Goal: Information Seeking & Learning: Learn about a topic

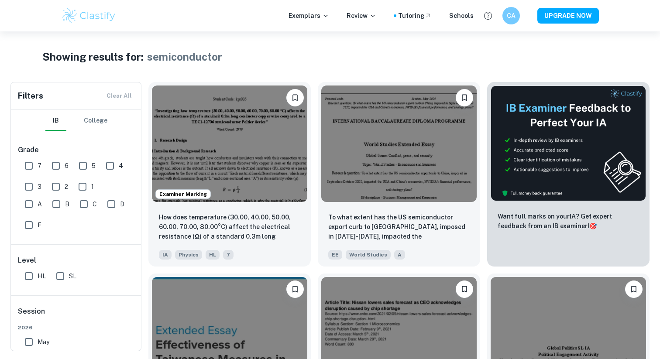
click at [61, 119] on button "IB" at bounding box center [55, 120] width 21 height 21
click at [31, 275] on input "HL" at bounding box center [28, 275] width 17 height 17
checkbox input "false"
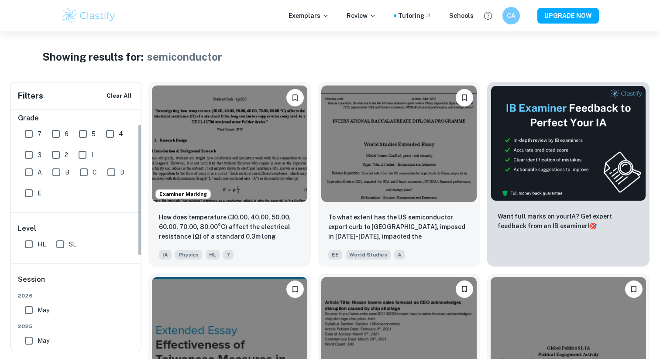
scroll to position [115, 0]
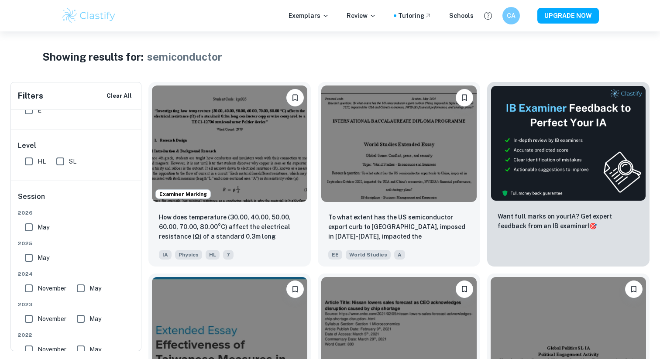
click at [60, 163] on input "SL" at bounding box center [59, 161] width 17 height 17
checkbox input "false"
click at [27, 162] on input "HL" at bounding box center [28, 161] width 17 height 17
checkbox input "false"
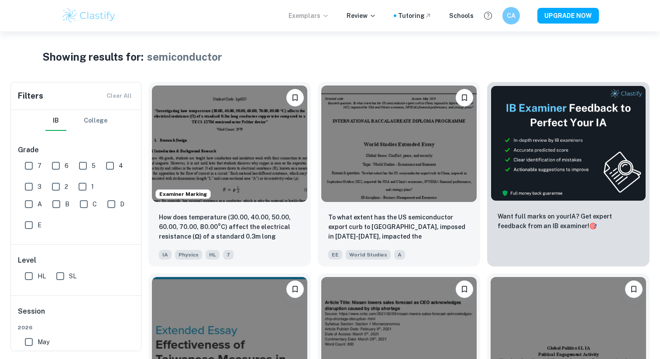
click at [319, 14] on p "Exemplars" at bounding box center [308, 16] width 41 height 10
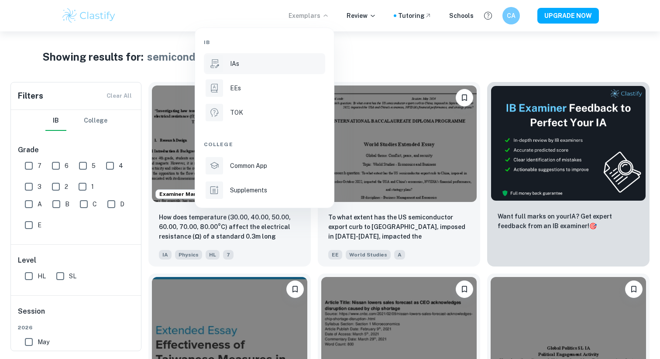
click at [251, 63] on div "IAs" at bounding box center [276, 64] width 93 height 10
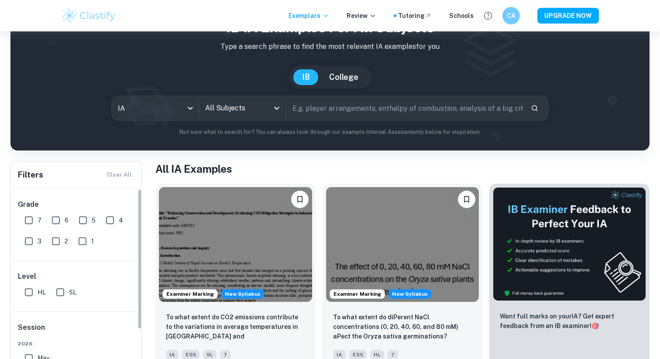
scroll to position [138, 0]
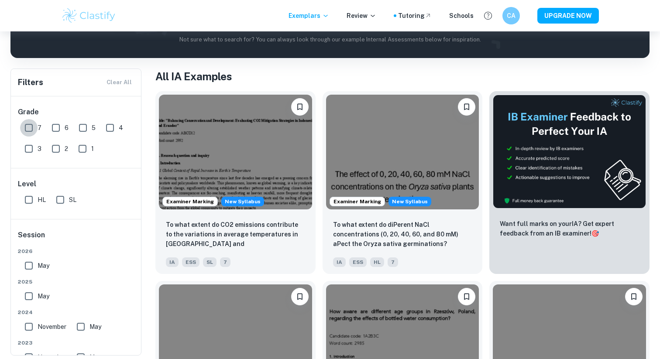
click at [26, 125] on input "7" at bounding box center [28, 127] width 17 height 17
checkbox input "true"
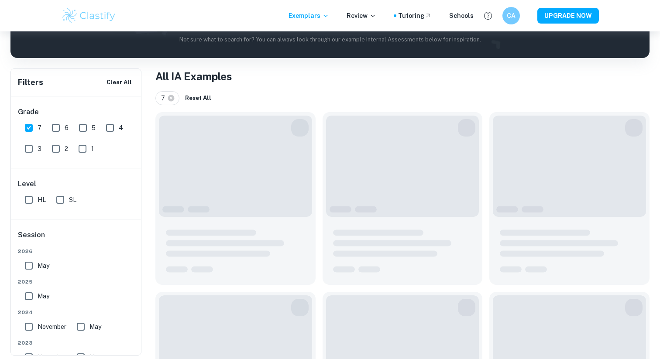
click at [28, 196] on input "HL" at bounding box center [28, 199] width 17 height 17
checkbox input "true"
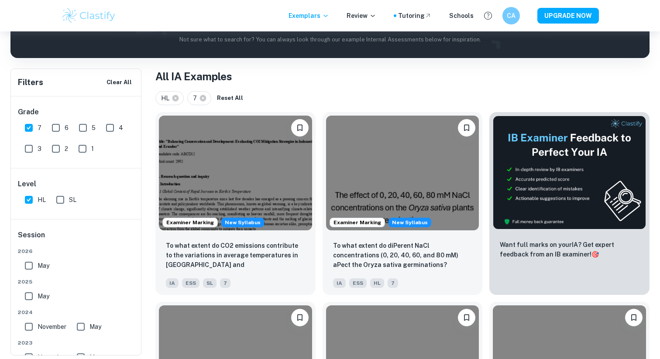
click at [62, 198] on input "SL" at bounding box center [59, 199] width 17 height 17
checkbox input "true"
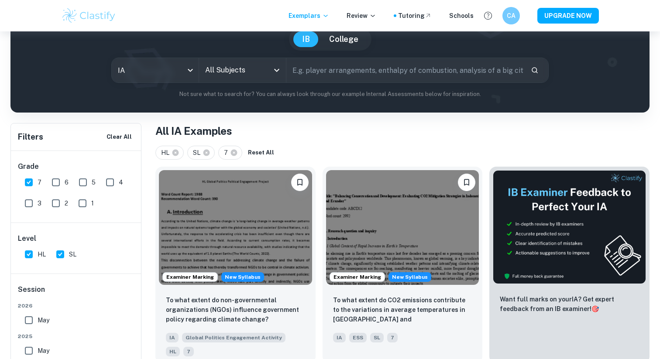
scroll to position [0, 0]
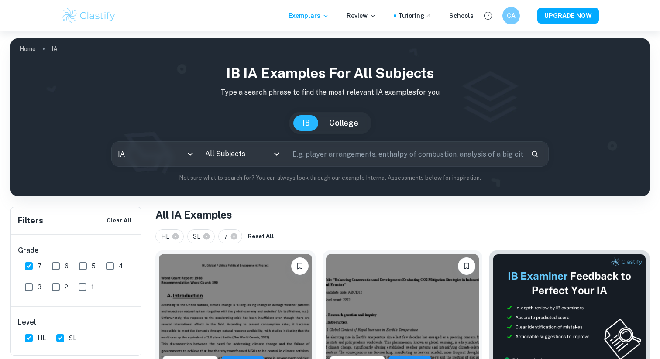
click at [258, 148] on input "All Subjects" at bounding box center [236, 154] width 66 height 17
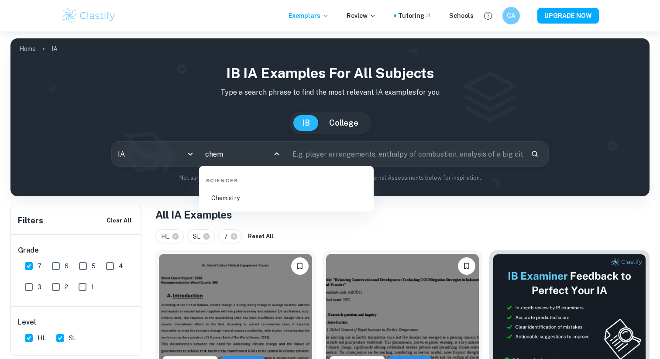
click at [247, 201] on li "Chemistry" at bounding box center [286, 198] width 168 height 20
type input "Chemistry"
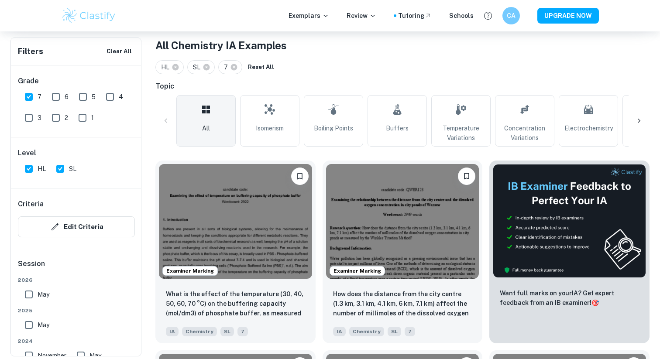
scroll to position [170, 0]
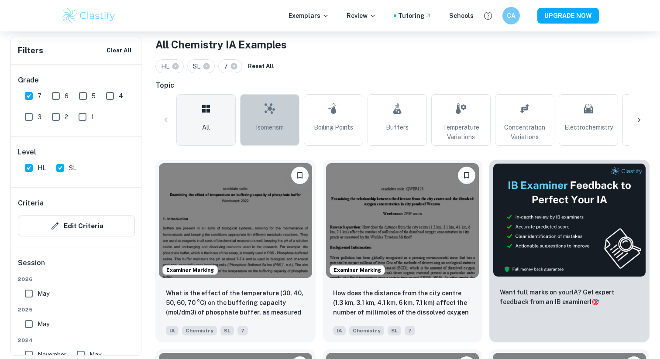
click at [270, 115] on icon at bounding box center [269, 108] width 10 height 21
type input "Isomerism"
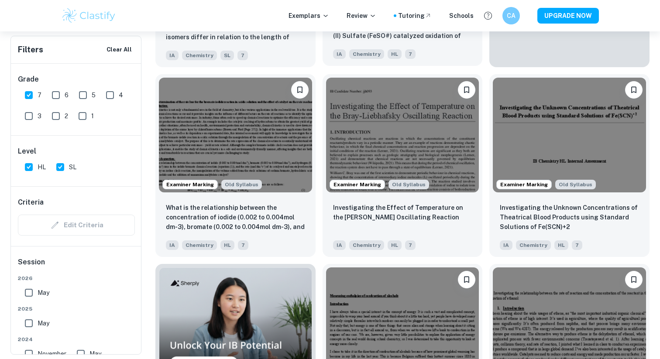
scroll to position [446, 0]
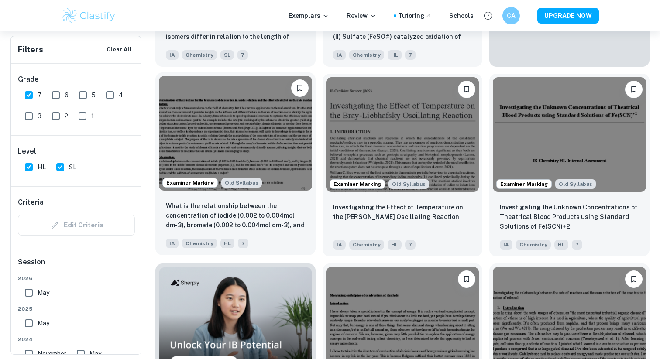
click at [289, 121] on img at bounding box center [235, 133] width 153 height 115
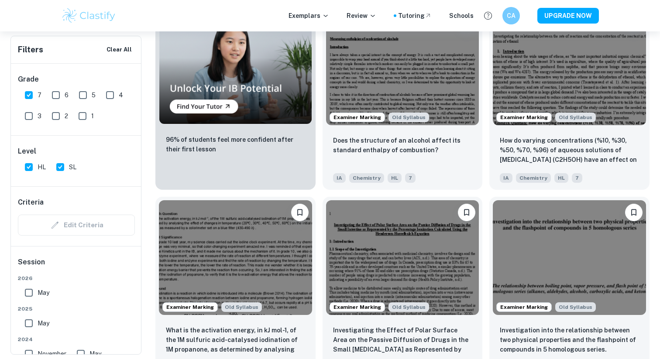
scroll to position [703, 0]
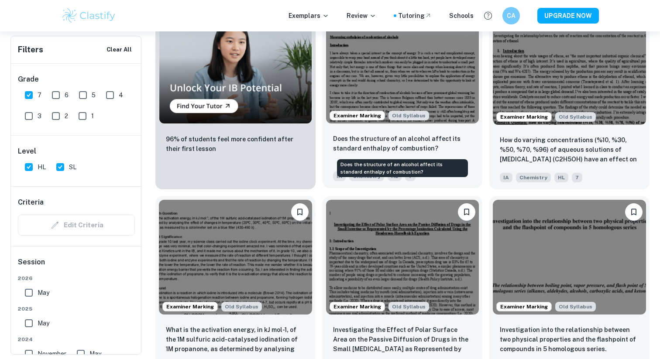
click at [407, 137] on p "Does the structure of an alcohol affect its standard enthalpy of combustion?" at bounding box center [402, 143] width 139 height 19
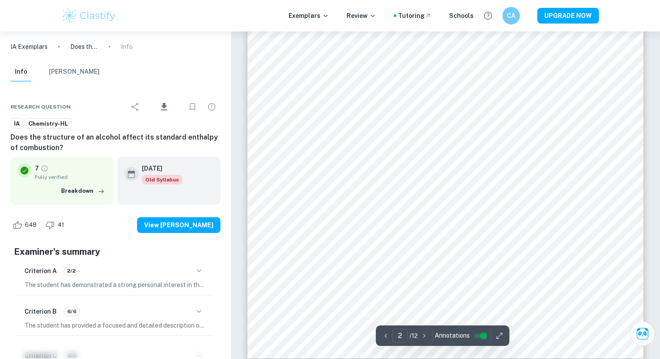
scroll to position [870, 0]
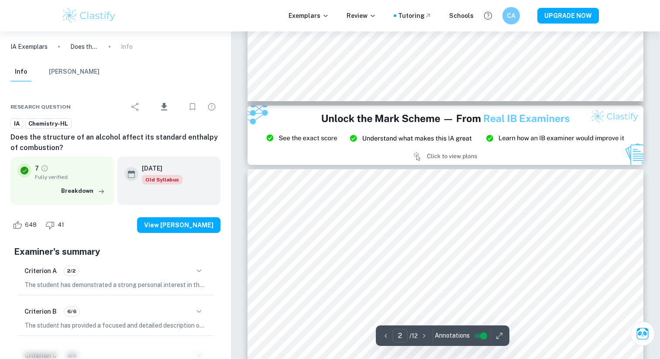
type input "3"
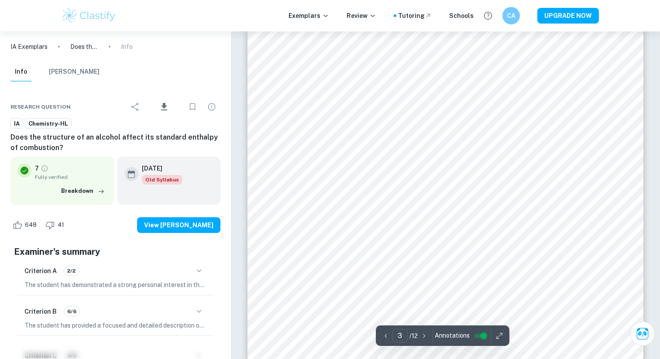
scroll to position [1382, 0]
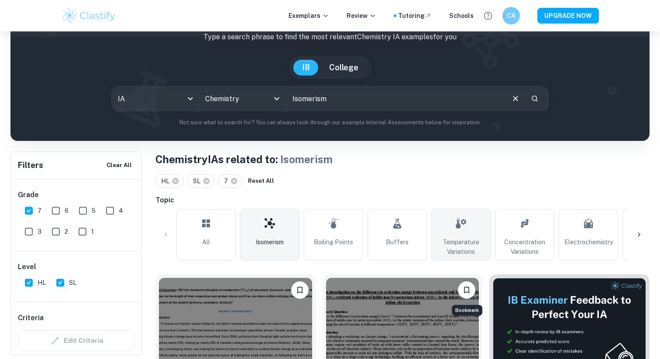
scroll to position [62, 0]
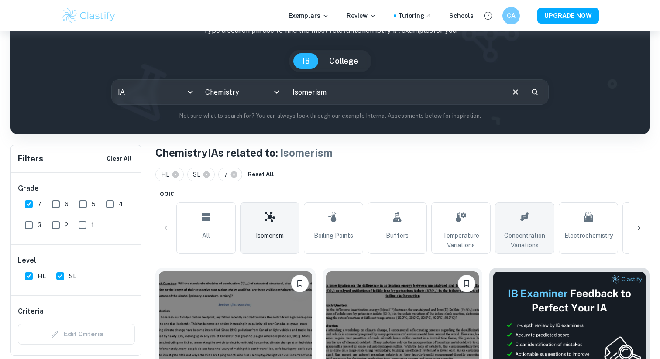
click at [520, 236] on span "Concentration Variations" at bounding box center [524, 240] width 51 height 19
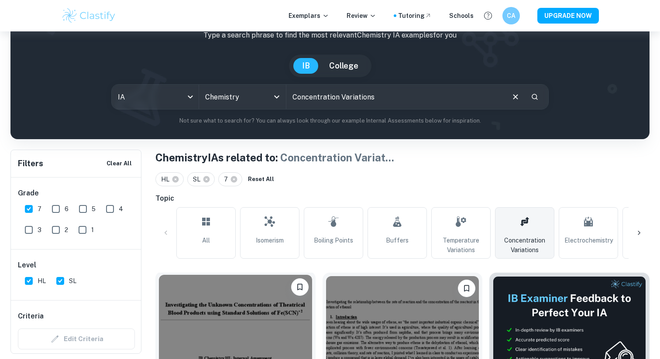
scroll to position [44, 0]
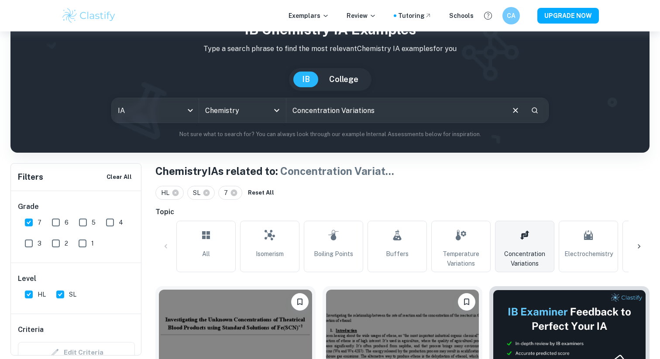
drag, startPoint x: 374, startPoint y: 111, endPoint x: 304, endPoint y: 106, distance: 69.9
click at [304, 106] on input "Concentration Variations" at bounding box center [394, 110] width 217 height 24
click at [599, 251] on span "Electrochemistry" at bounding box center [588, 254] width 48 height 10
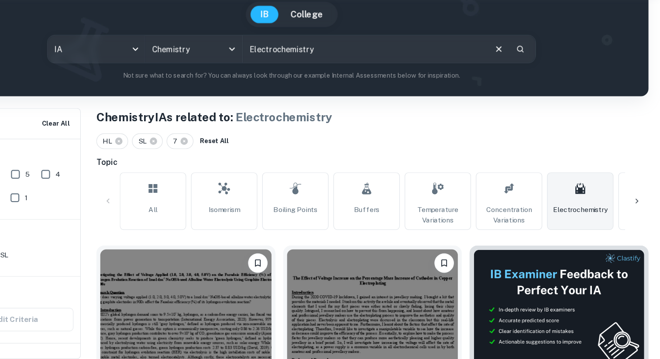
scroll to position [76, 0]
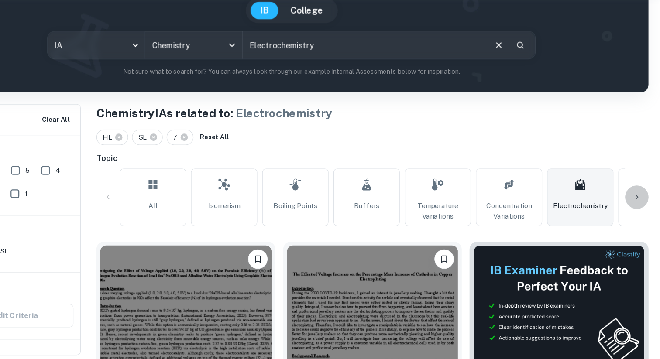
click at [631, 211] on div at bounding box center [638, 214] width 21 height 21
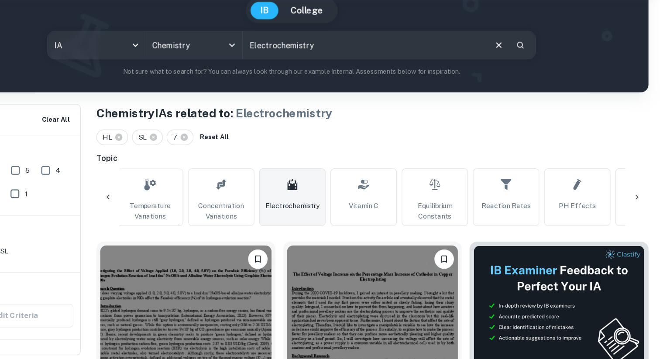
scroll to position [0, 409]
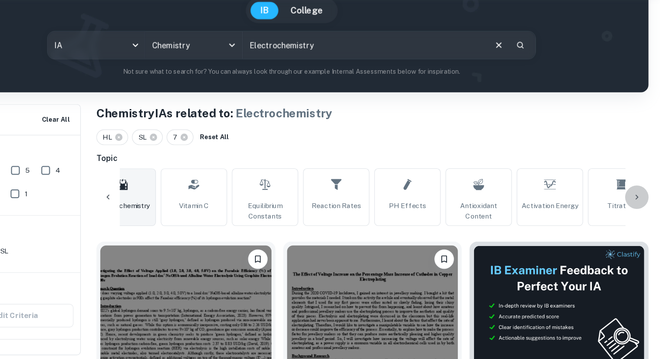
click at [643, 210] on div at bounding box center [638, 214] width 21 height 21
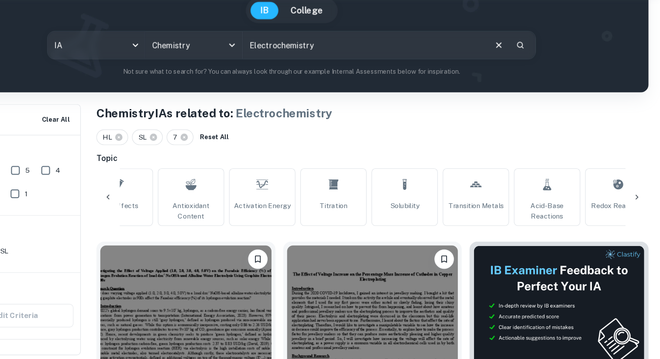
scroll to position [0, 819]
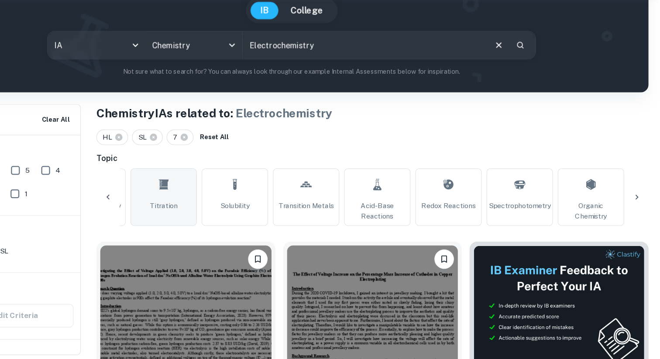
click at [205, 209] on link "Titration" at bounding box center [215, 213] width 59 height 51
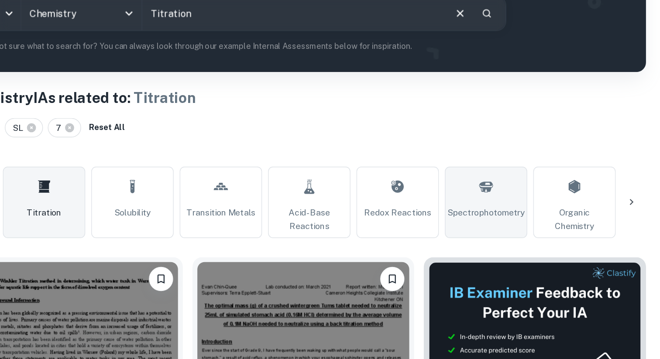
scroll to position [62, 0]
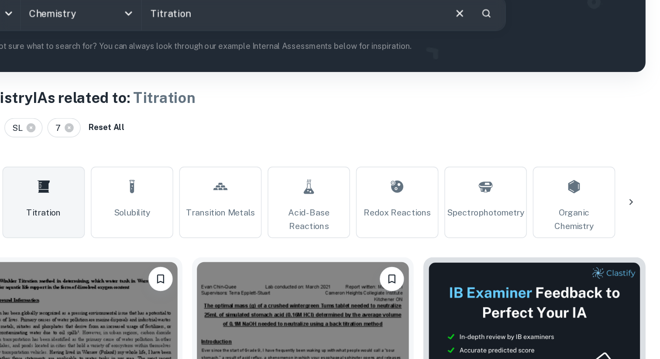
click at [644, 225] on div at bounding box center [638, 228] width 21 height 21
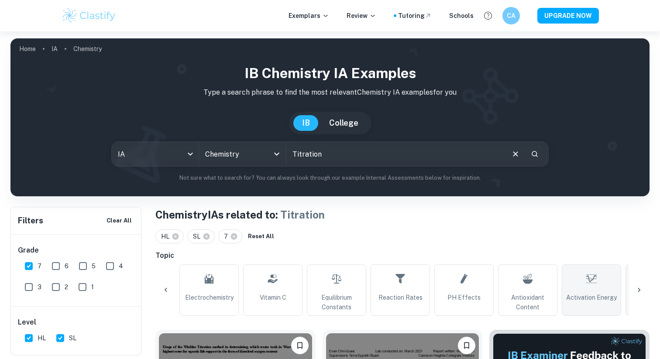
scroll to position [0, 378]
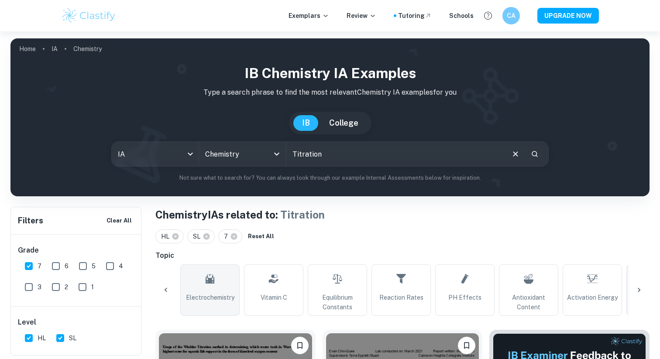
click at [205, 283] on icon at bounding box center [210, 278] width 10 height 21
type input "Electrochemistry"
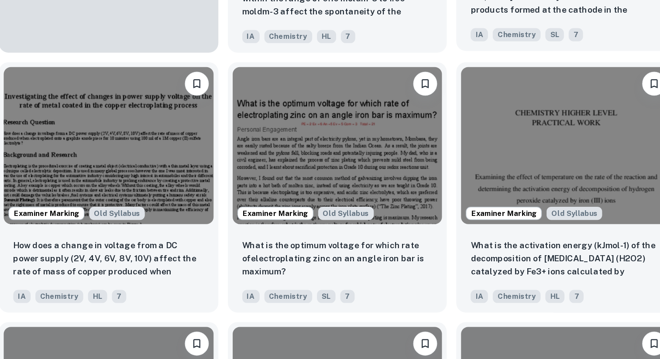
scroll to position [758, 0]
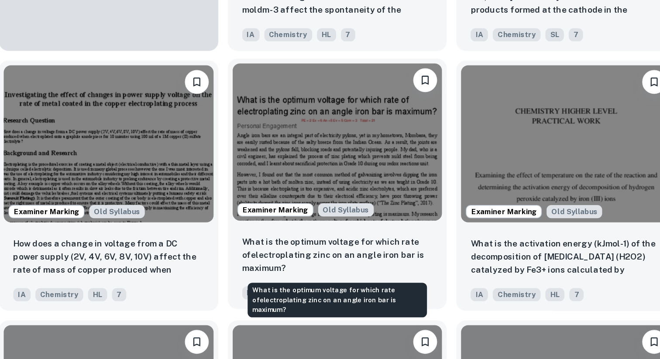
click at [433, 280] on p "What is the optimum voltage for which rate ofelectroplating zinc on an angle ir…" at bounding box center [402, 282] width 139 height 29
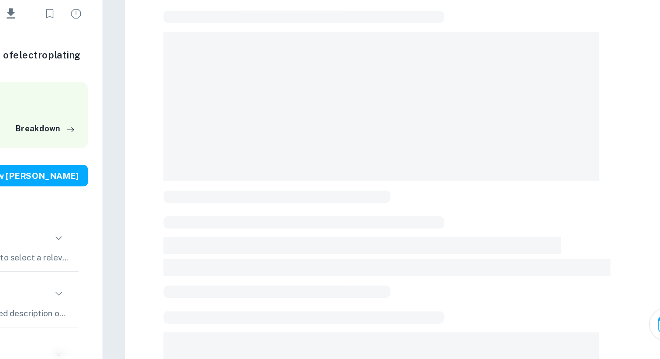
click at [476, 280] on span at bounding box center [420, 276] width 290 height 12
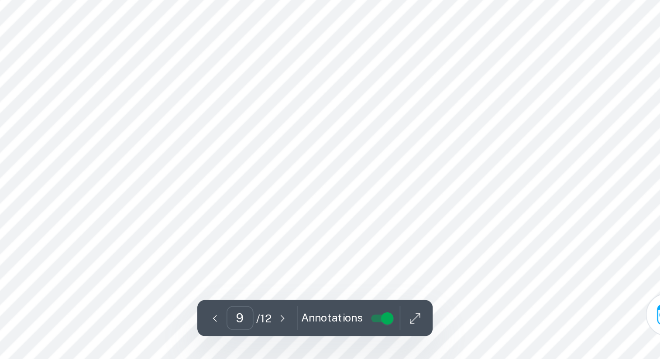
scroll to position [4463, 0]
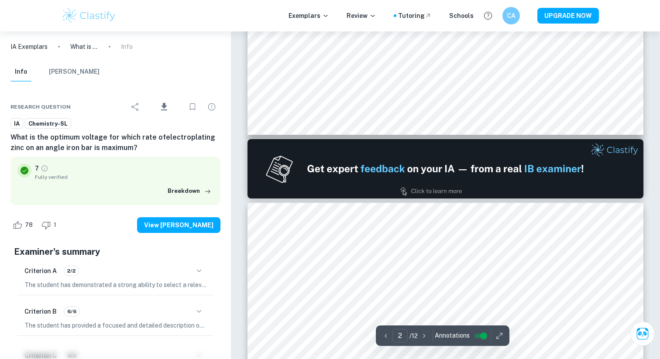
type input "1"
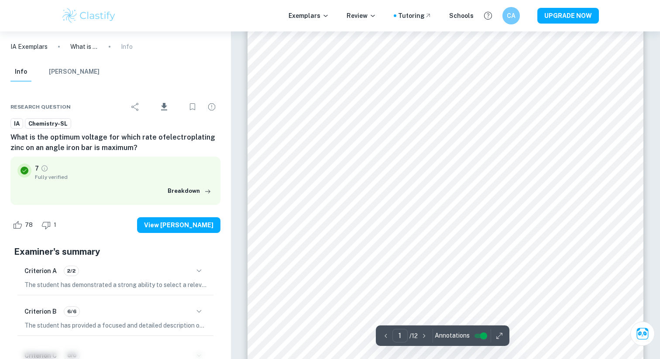
scroll to position [0, 0]
